Goal: Navigation & Orientation: Find specific page/section

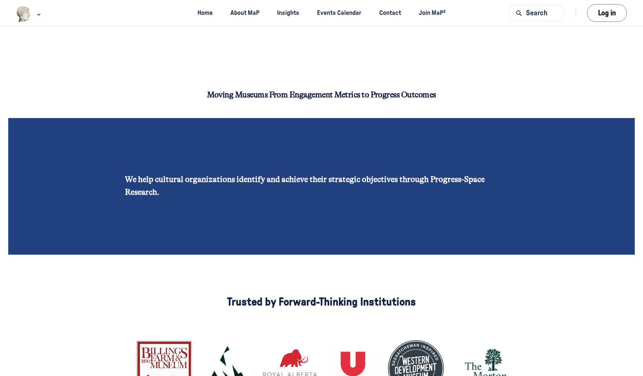
scroll to position [63, 0]
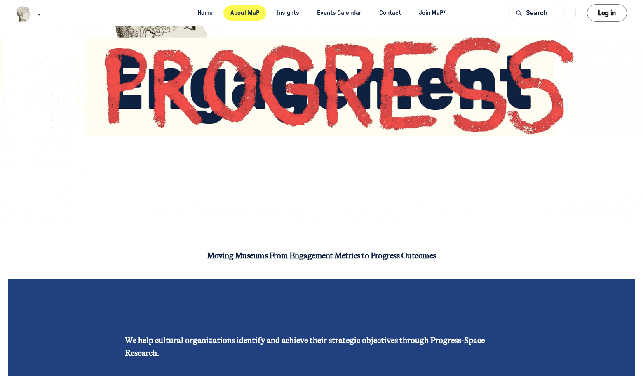
click at [251, 12] on link "About MaP" at bounding box center [245, 12] width 43 height 15
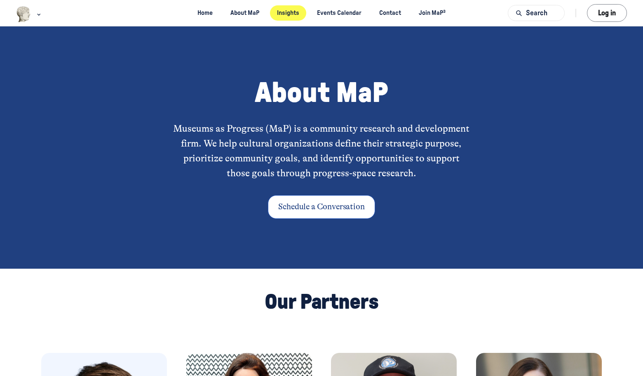
click at [284, 19] on link "Insights" at bounding box center [288, 12] width 37 height 15
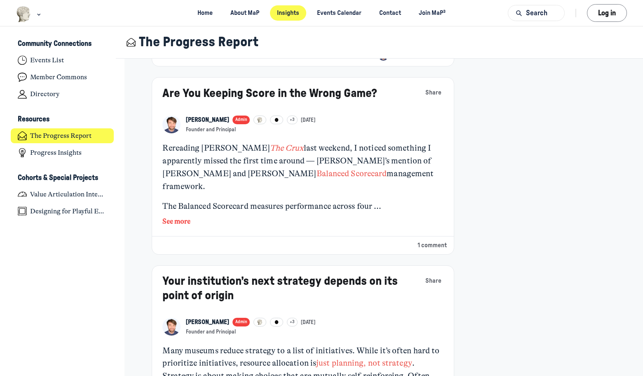
scroll to position [619, 0]
